Goal: Find specific page/section: Find specific page/section

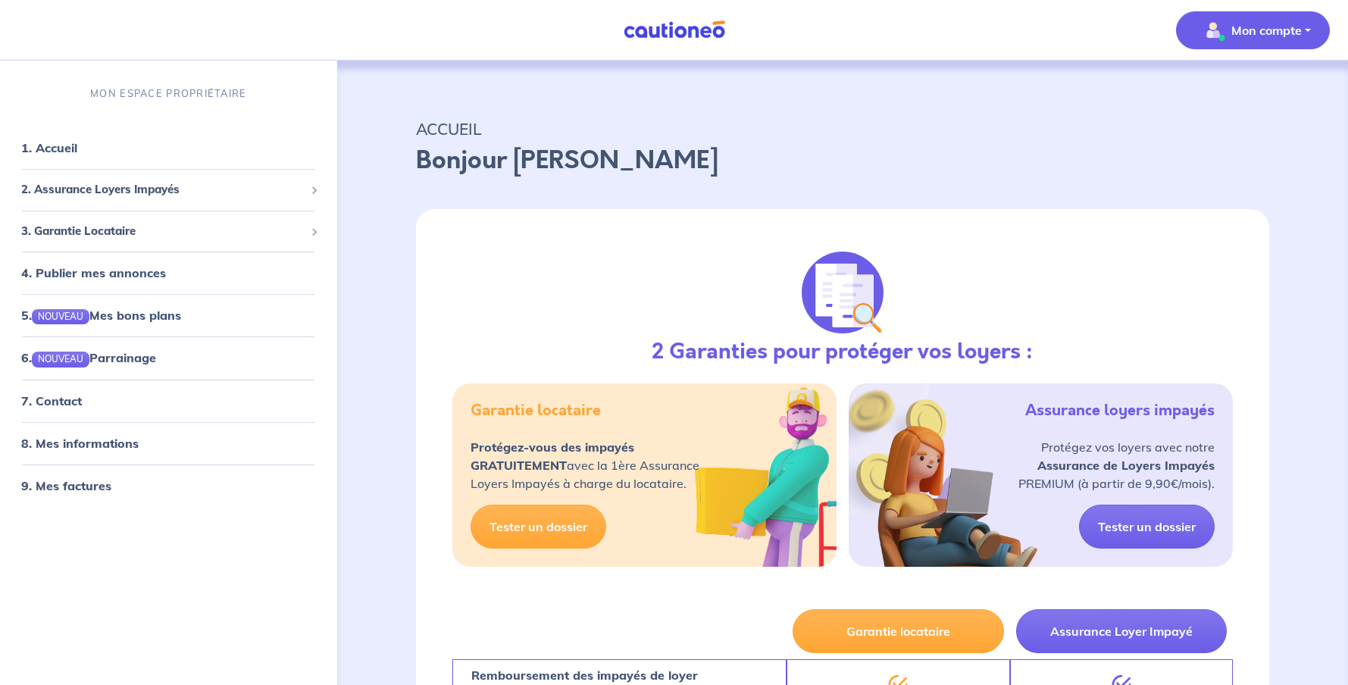
click at [1248, 30] on p "Mon compte" at bounding box center [1266, 30] width 70 height 18
click at [1241, 95] on link "Mes informations" at bounding box center [1237, 94] width 122 height 24
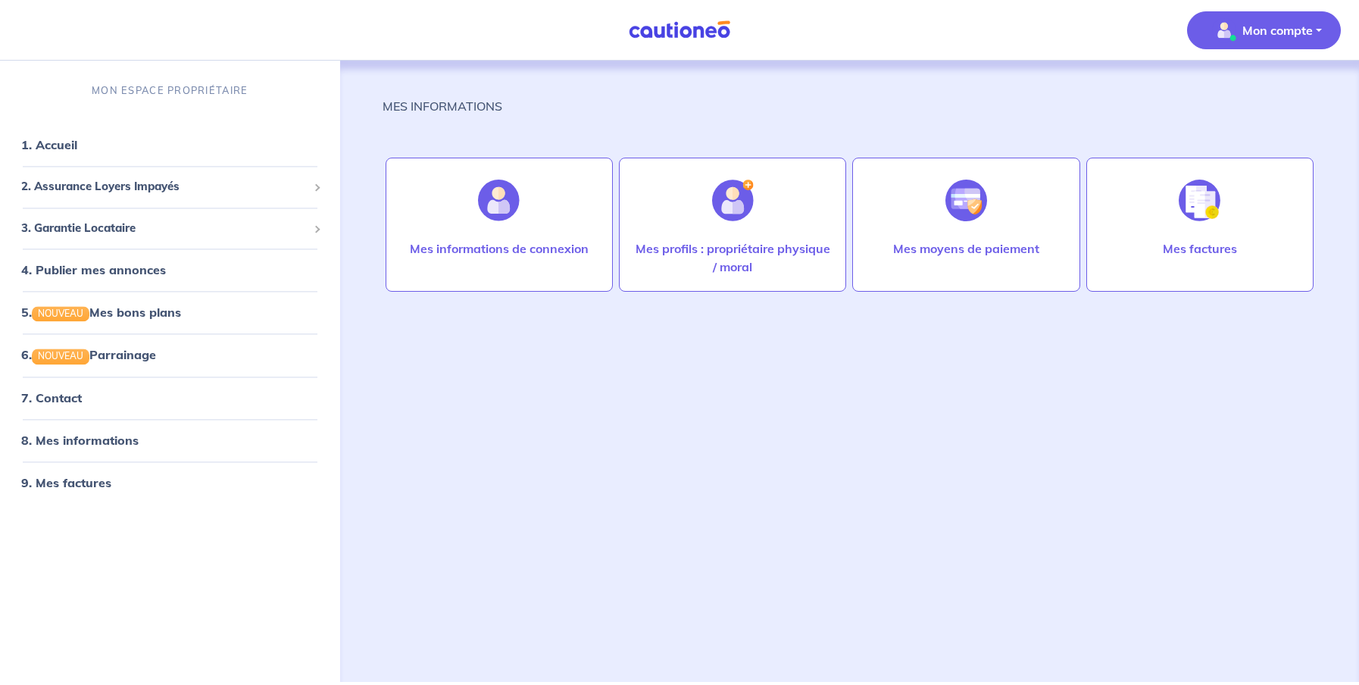
click at [675, 27] on img at bounding box center [680, 29] width 114 height 19
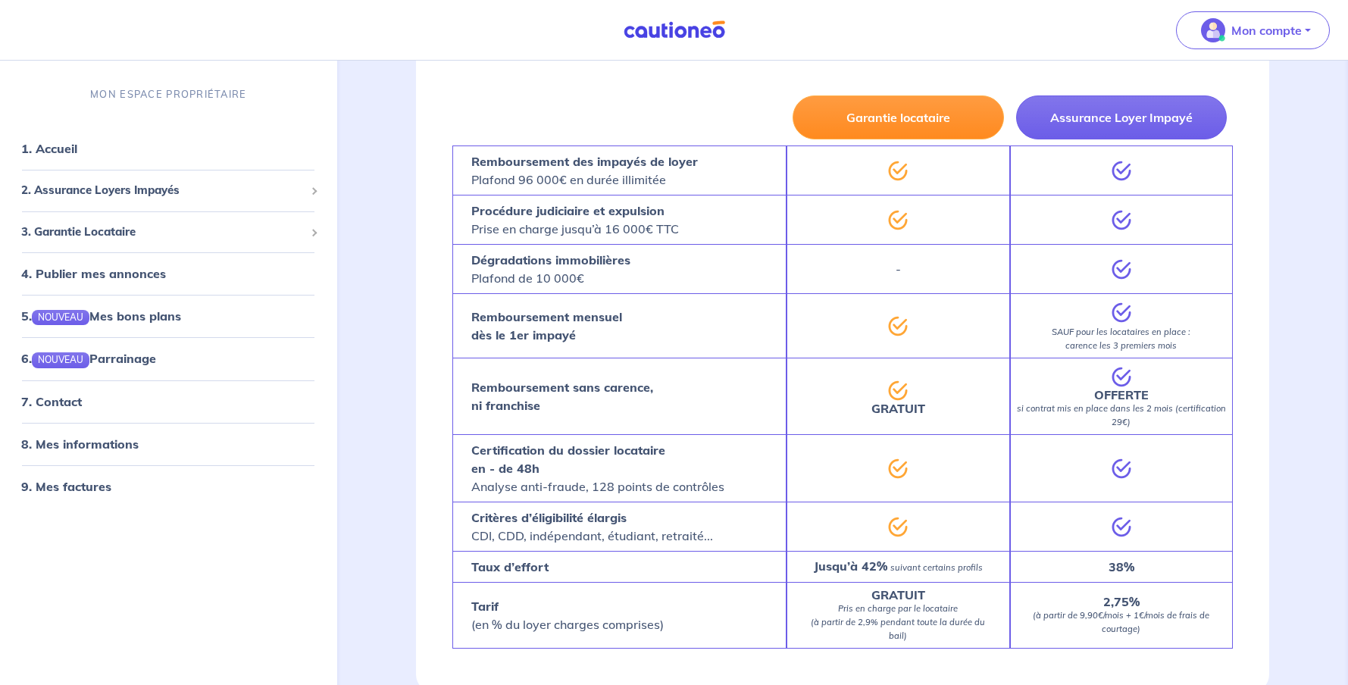
scroll to position [994, 0]
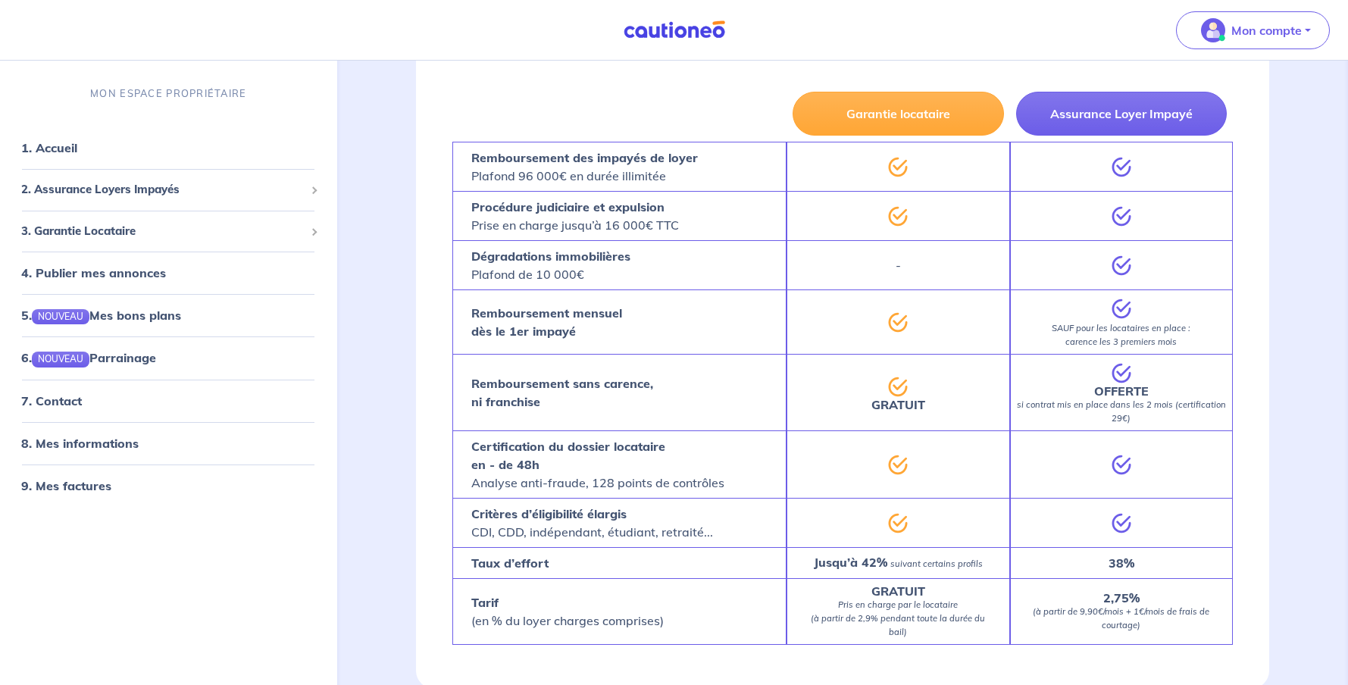
click at [25, 12] on nav "Mon compte MON ESPACE PROPRIÉTAIRE 1. Accueil 2. Assurance Loyers Impayés Sousc…" at bounding box center [674, 30] width 1348 height 61
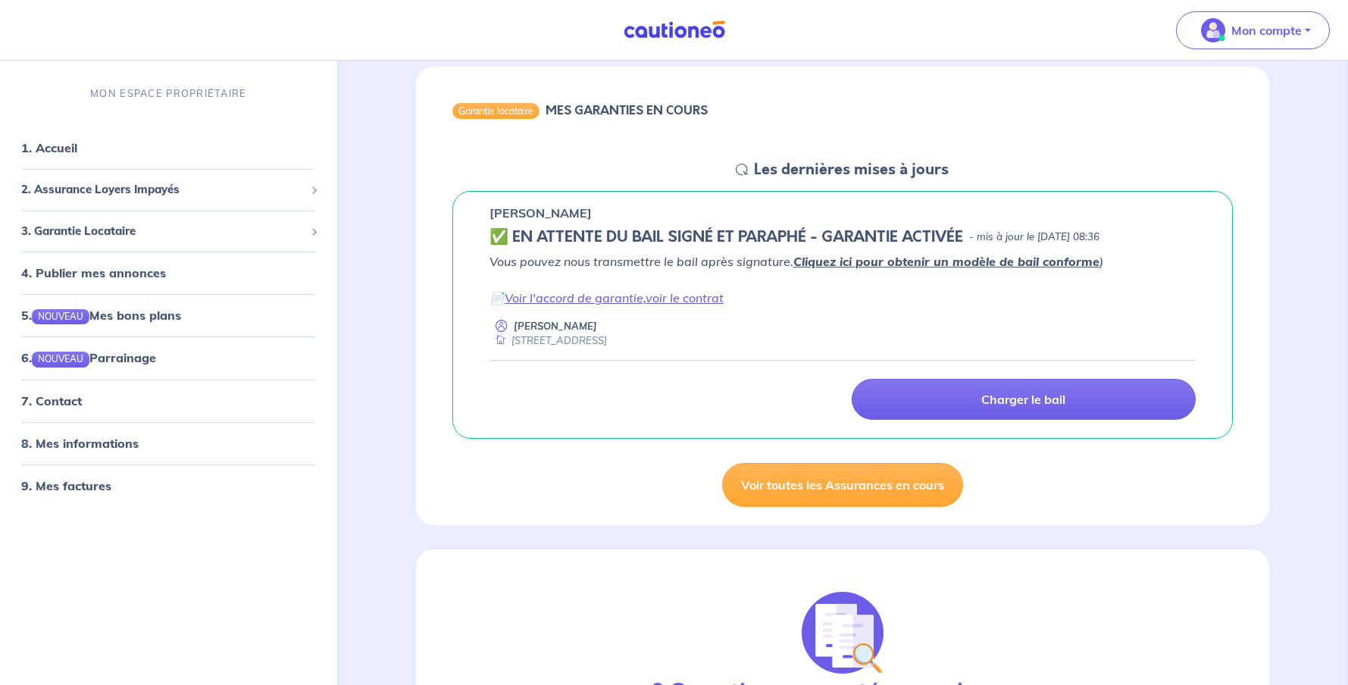
scroll to position [124, 0]
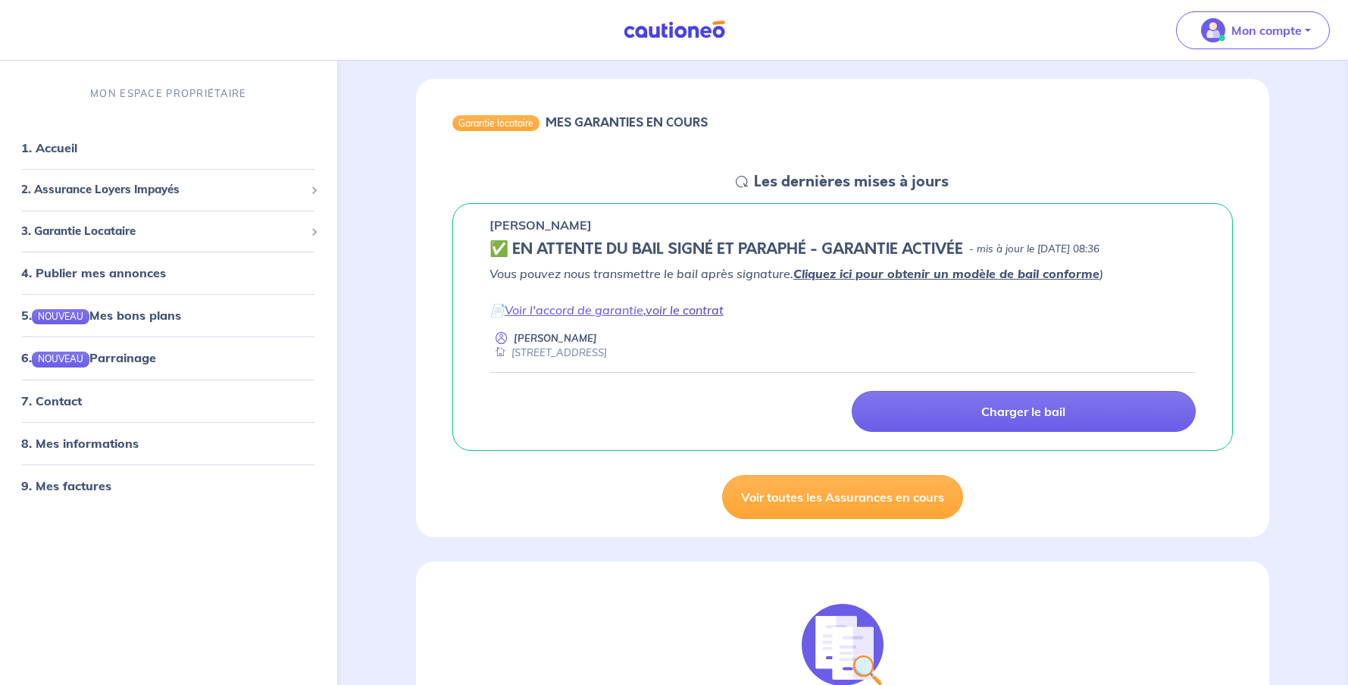
click at [687, 310] on link "voir le contrat" at bounding box center [684, 309] width 78 height 15
